Goal: Transaction & Acquisition: Purchase product/service

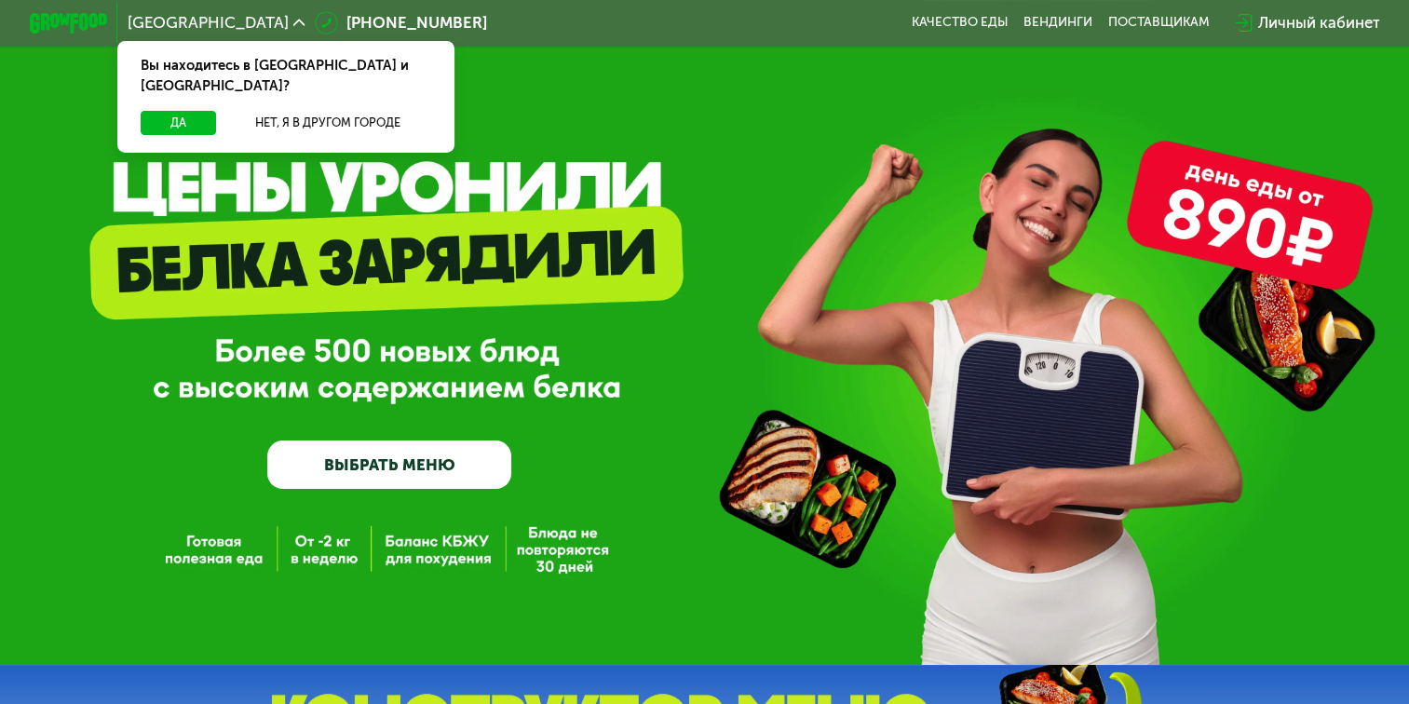
click at [392, 482] on link "ВЫБРАТЬ МЕНЮ" at bounding box center [389, 465] width 244 height 49
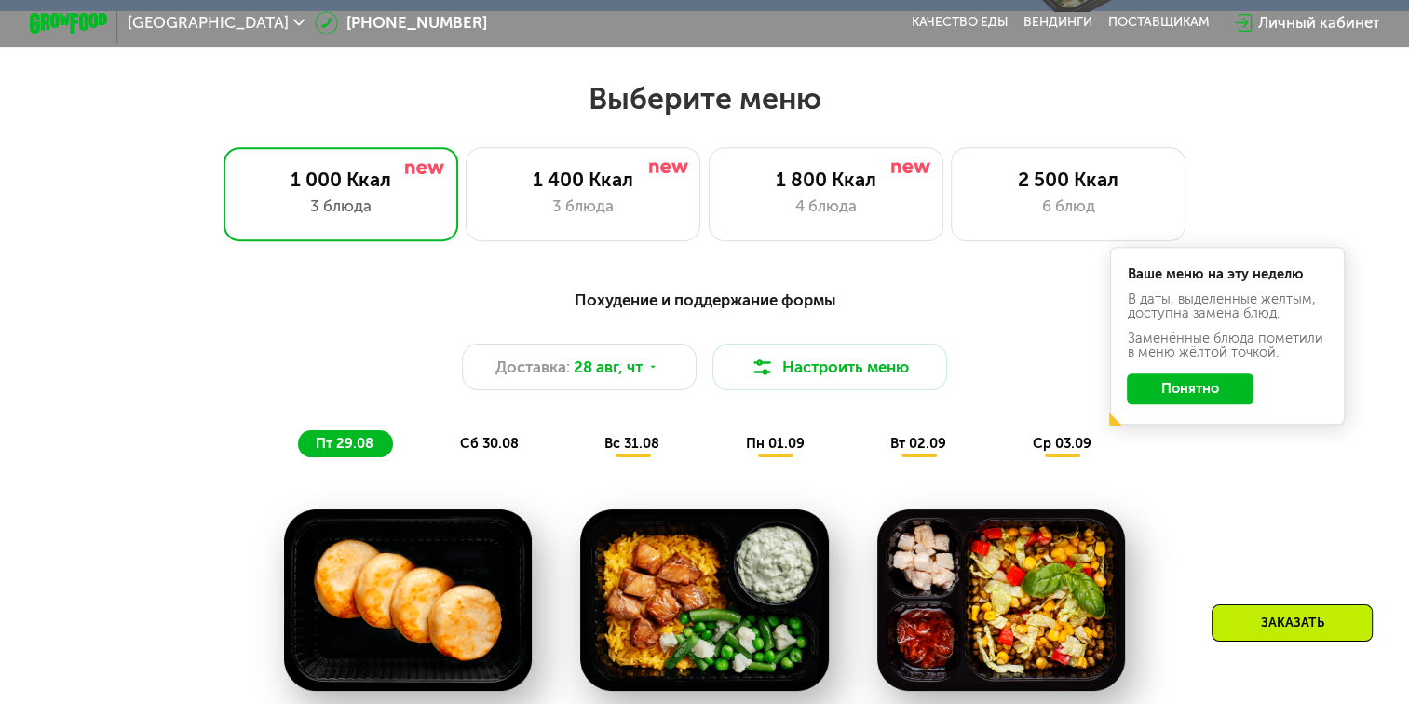
scroll to position [835, 0]
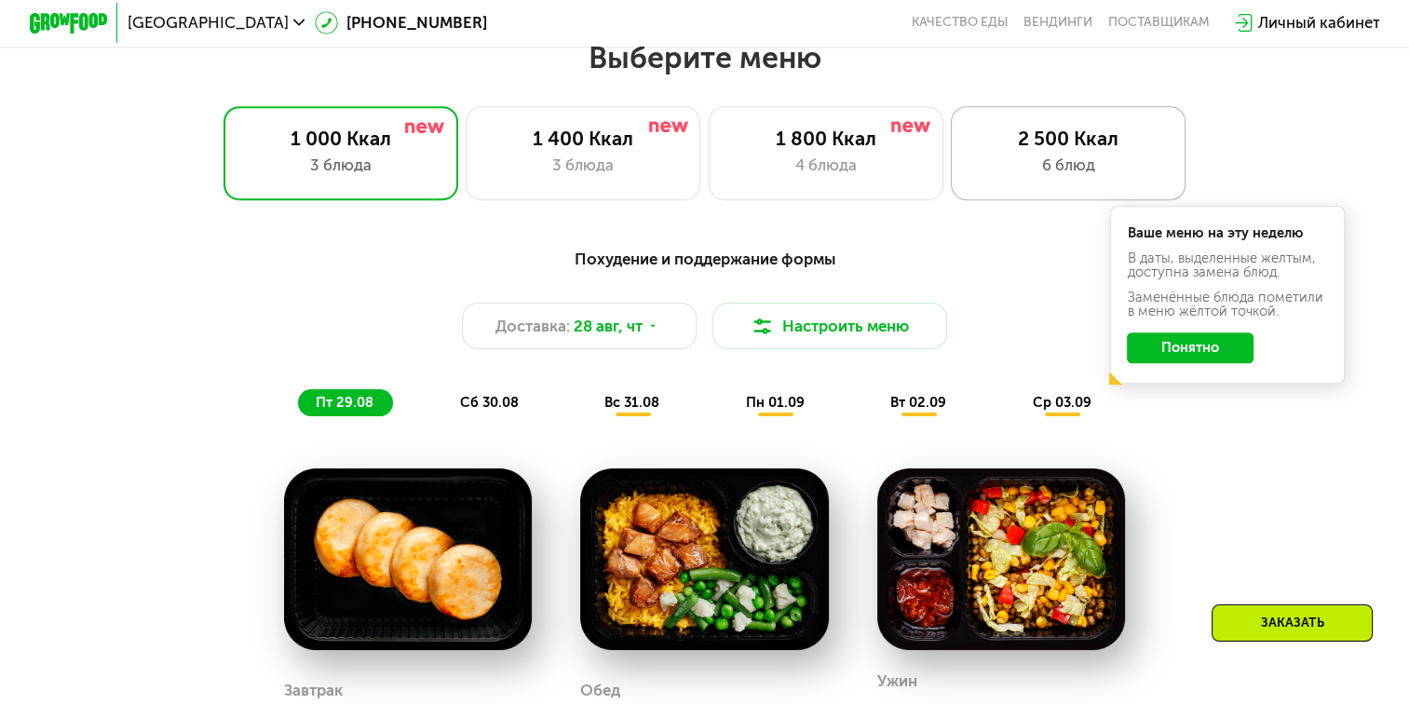
click at [1015, 158] on div "2 500 Ккал 6 блюд" at bounding box center [1068, 153] width 235 height 94
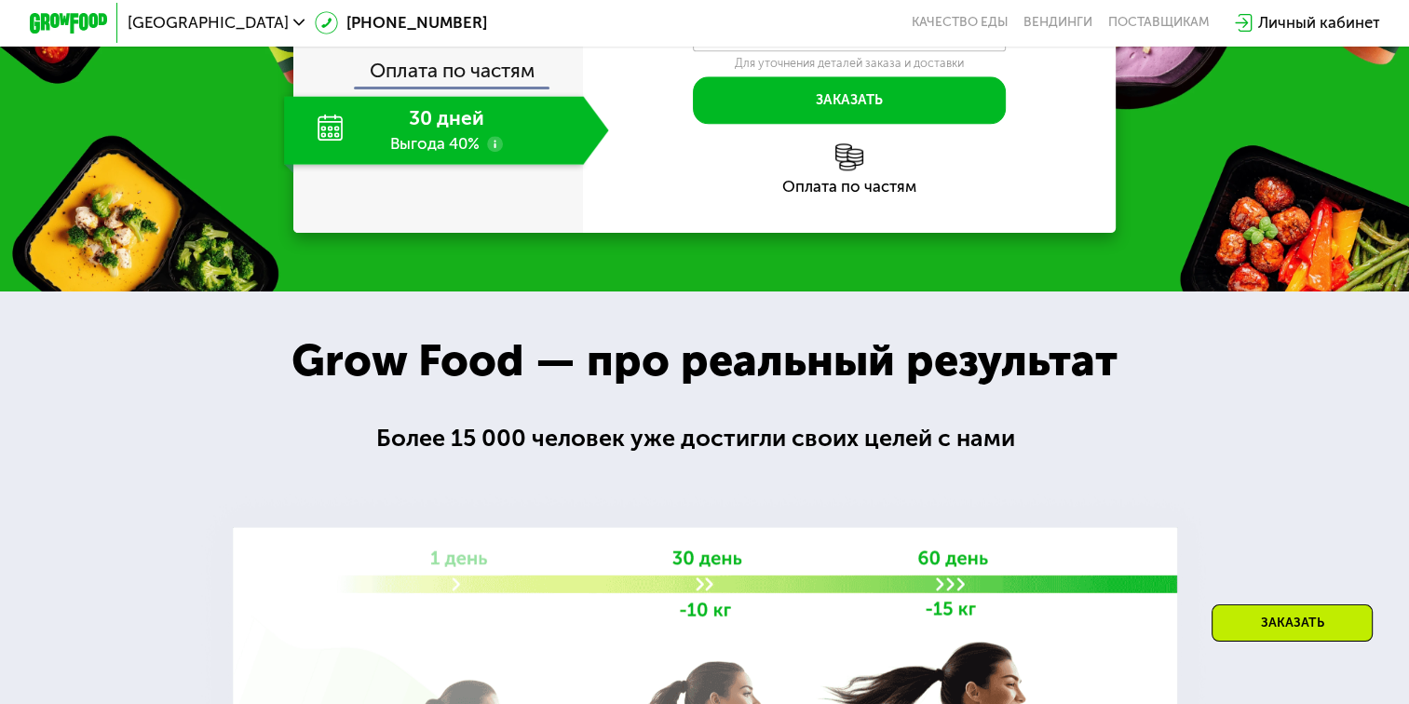
scroll to position [2272, 0]
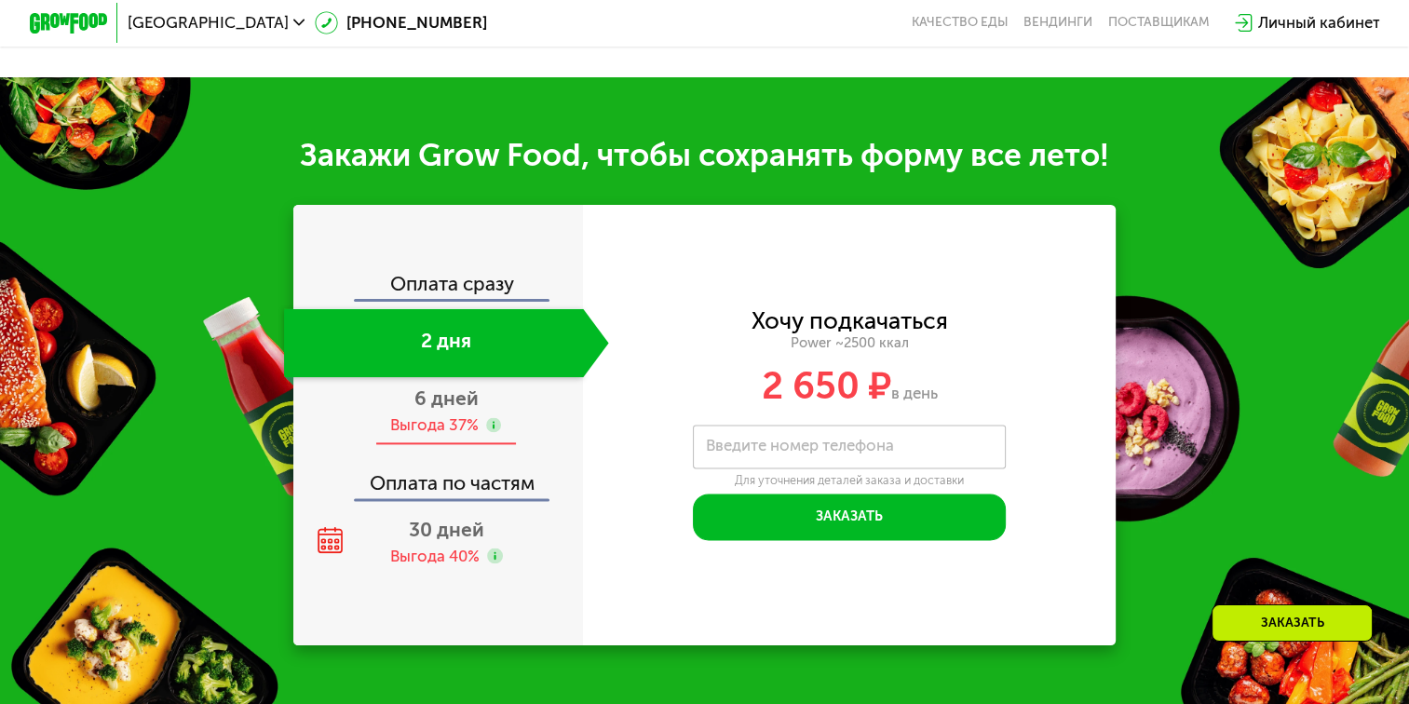
click at [428, 436] on div "Выгода 37%" at bounding box center [434, 424] width 88 height 21
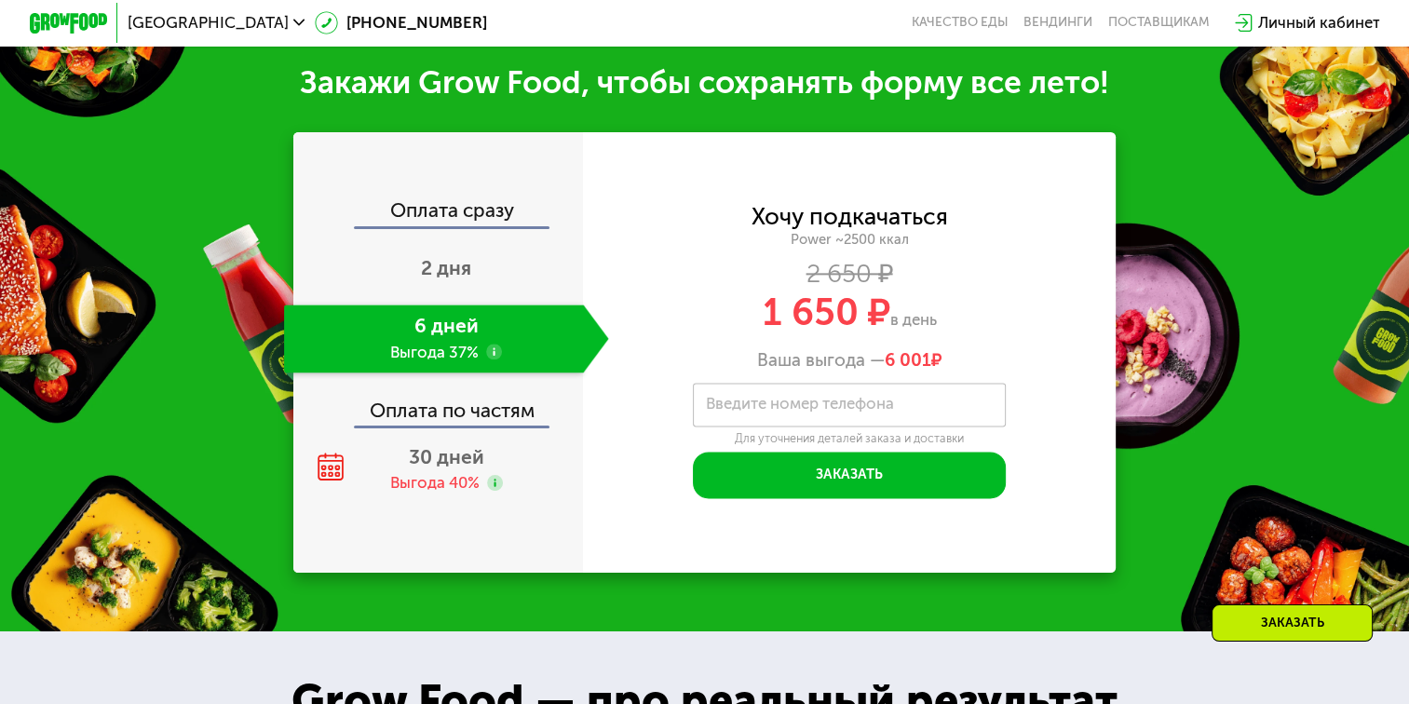
click at [410, 225] on div "Оплата сразу" at bounding box center [439, 212] width 288 height 25
click at [458, 221] on div "Оплата сразу" at bounding box center [439, 212] width 288 height 25
click at [414, 305] on div "2 дня" at bounding box center [446, 270] width 325 height 69
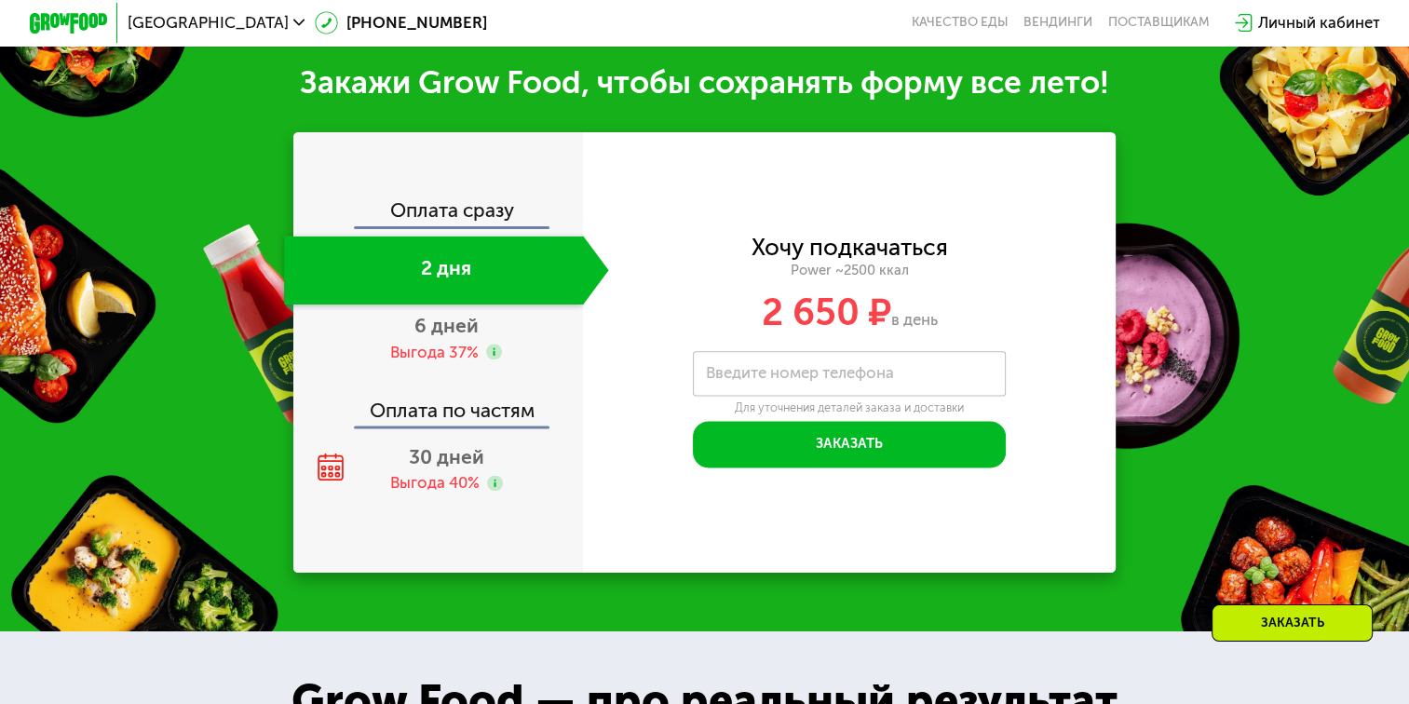
click at [477, 225] on div "Оплата сразу" at bounding box center [439, 212] width 288 height 25
click at [434, 363] on div "Выгода 37%" at bounding box center [434, 352] width 88 height 21
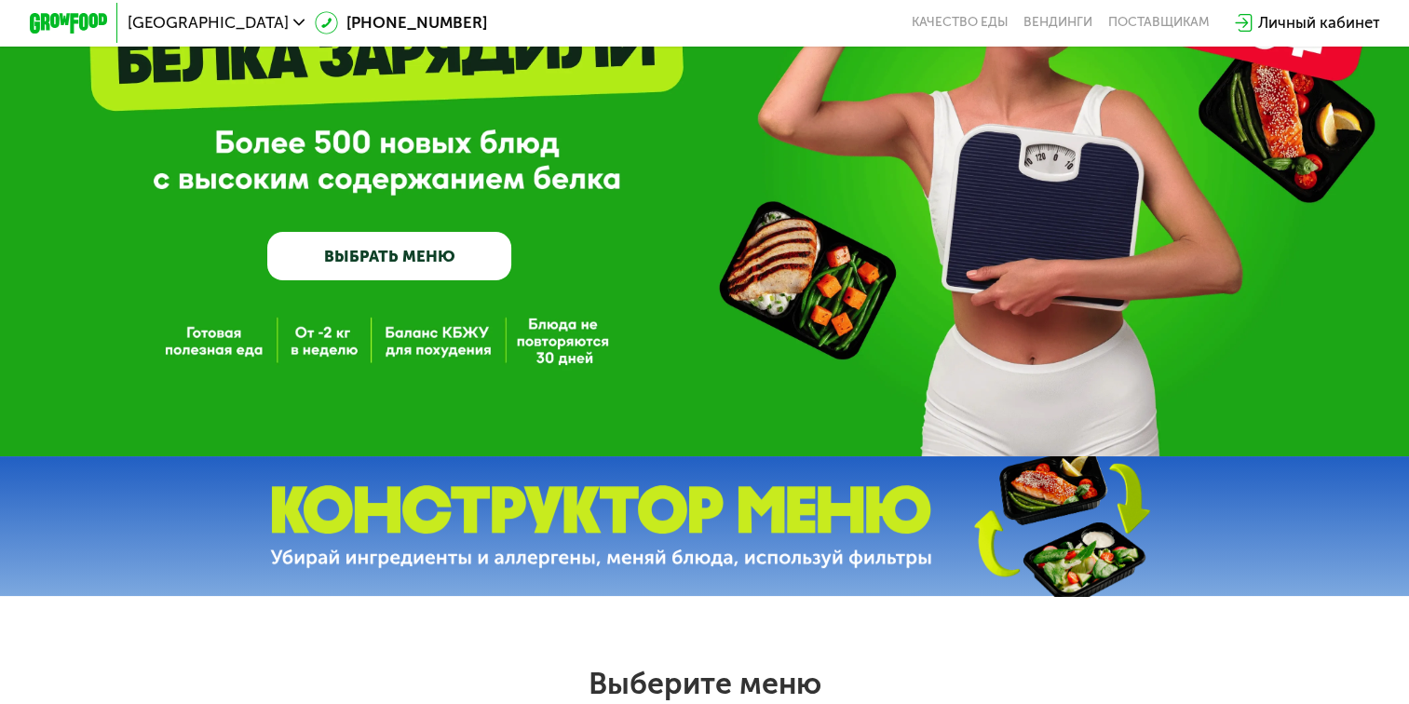
scroll to position [0, 0]
